Goal: Task Accomplishment & Management: Use online tool/utility

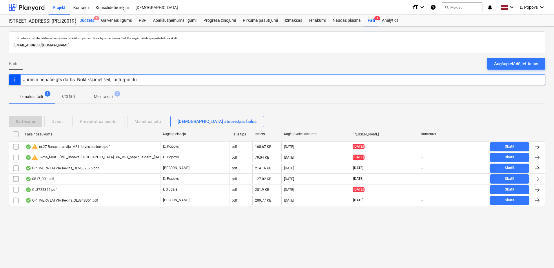
click at [86, 22] on div "Budžets 1" at bounding box center [87, 21] width 22 height 12
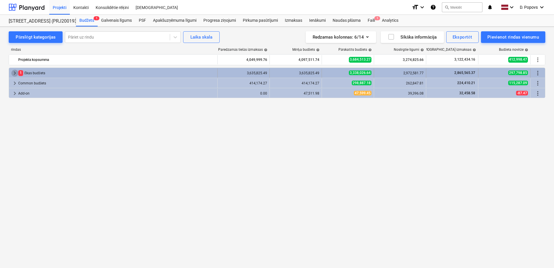
click at [11, 70] on span "keyboard_arrow_right" at bounding box center [14, 73] width 7 height 7
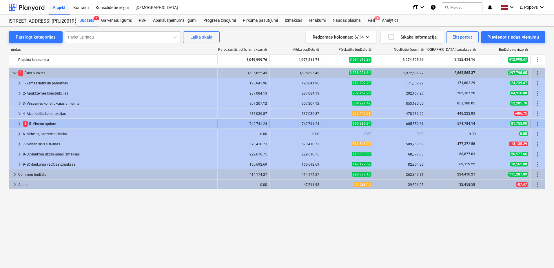
click at [12, 124] on div at bounding box center [13, 123] width 5 height 9
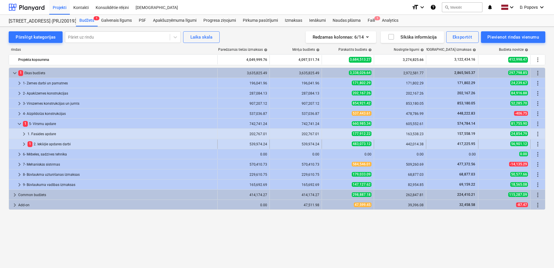
click at [19, 145] on div at bounding box center [15, 143] width 9 height 9
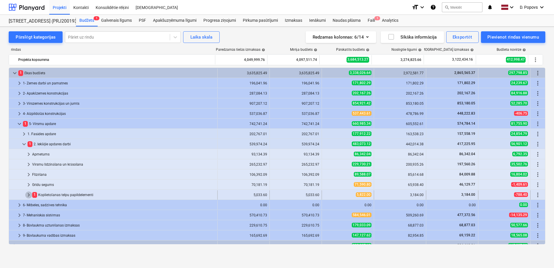
click at [28, 195] on span "keyboard_arrow_right" at bounding box center [28, 194] width 7 height 7
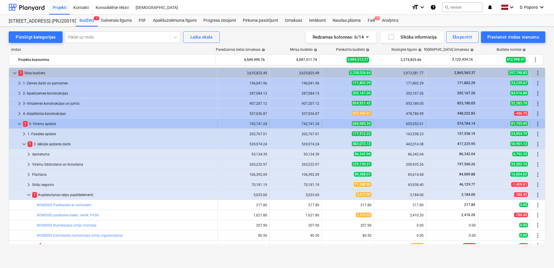
click at [18, 123] on span "keyboard_arrow_down" at bounding box center [19, 123] width 7 height 7
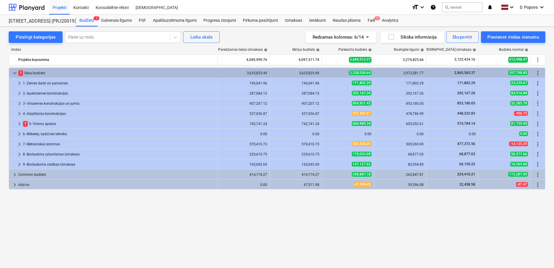
click at [15, 72] on span "keyboard_arrow_down" at bounding box center [14, 73] width 7 height 7
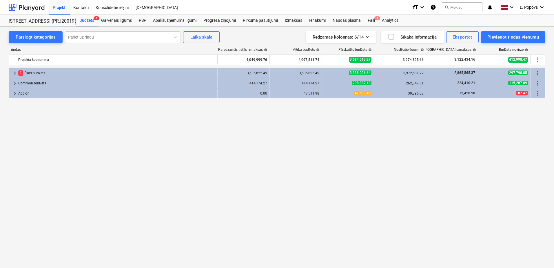
click at [78, 176] on div "keyboard_arrow_right 1 [PERSON_NAME] budžets 3,635,825.49 3,635,825.49 3,338,02…" at bounding box center [277, 156] width 537 height 176
click at [369, 21] on div "Faili 1" at bounding box center [371, 21] width 14 height 12
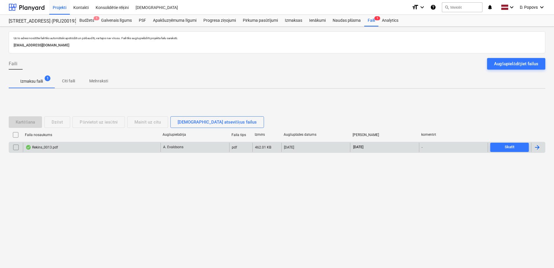
click at [141, 145] on div "Rekins_0013.pdf" at bounding box center [92, 147] width 138 height 9
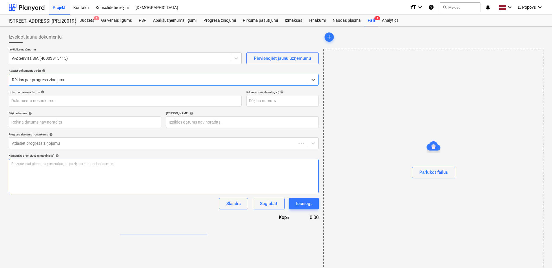
type input "0013"
type input "[DATE]"
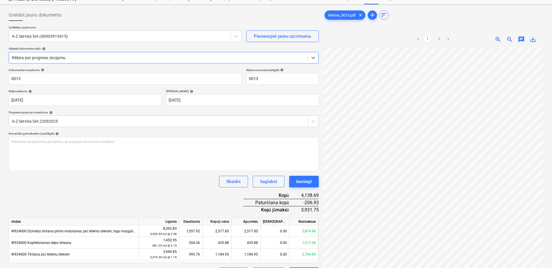
scroll to position [58, 0]
